Goal: Transaction & Acquisition: Register for event/course

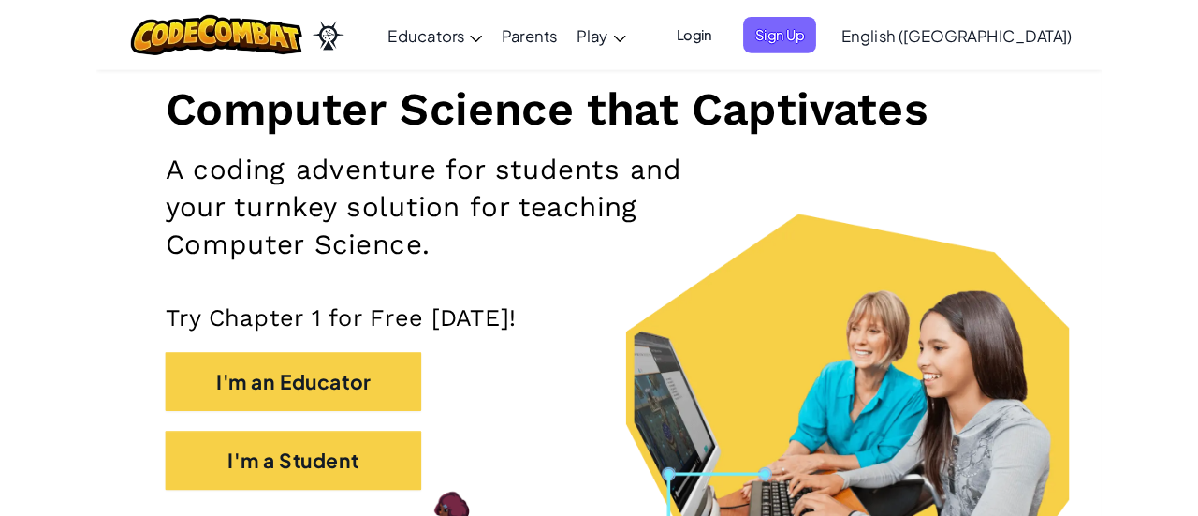
scroll to position [262, 0]
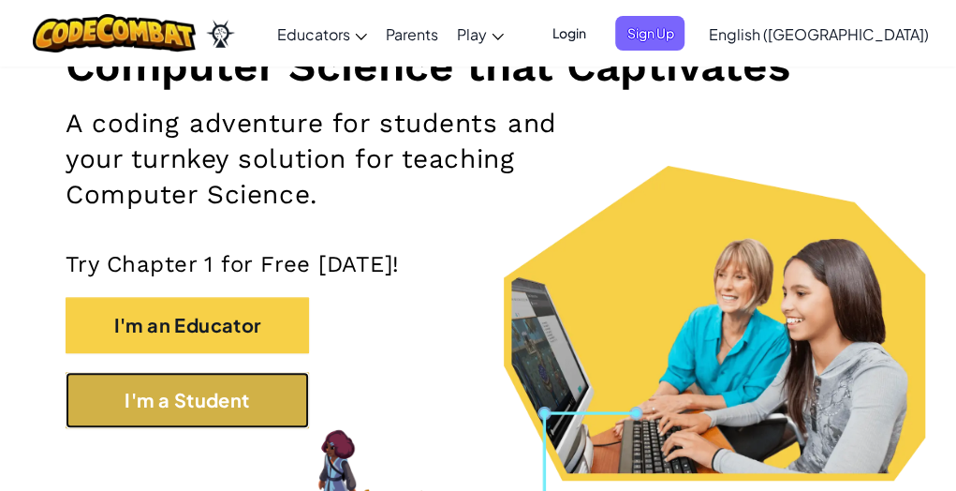
click at [200, 403] on button "I'm a Student" at bounding box center [187, 400] width 243 height 56
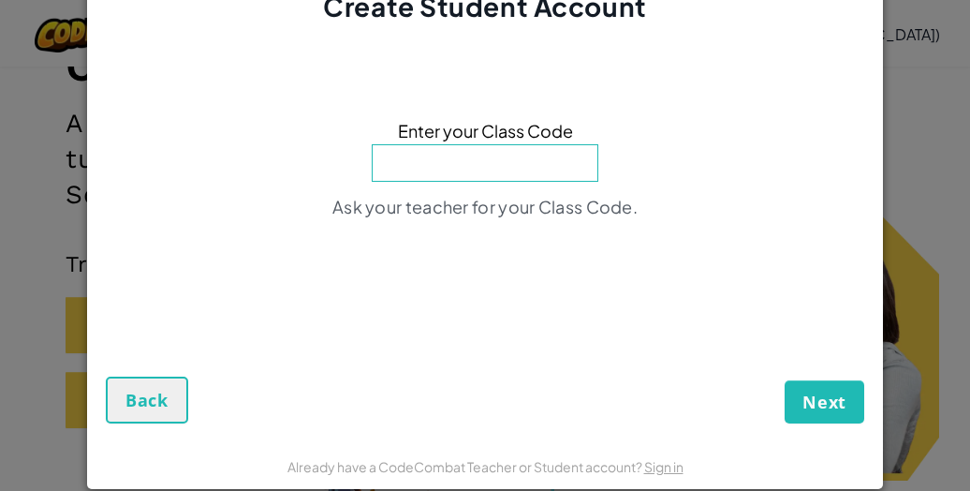
click at [518, 145] on input at bounding box center [485, 162] width 227 height 37
type input "lampcarlion"
click at [814, 398] on span "Next" at bounding box center [824, 401] width 44 height 22
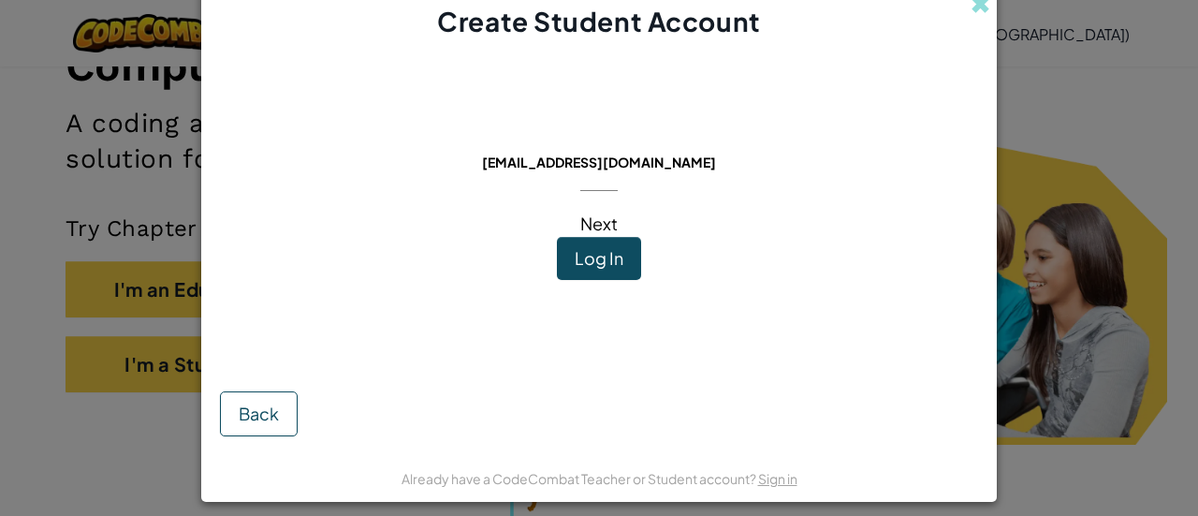
click at [596, 218] on span "Next" at bounding box center [598, 223] width 37 height 22
click at [613, 246] on button "Log In" at bounding box center [599, 258] width 84 height 43
